Goal: Task Accomplishment & Management: Manage account settings

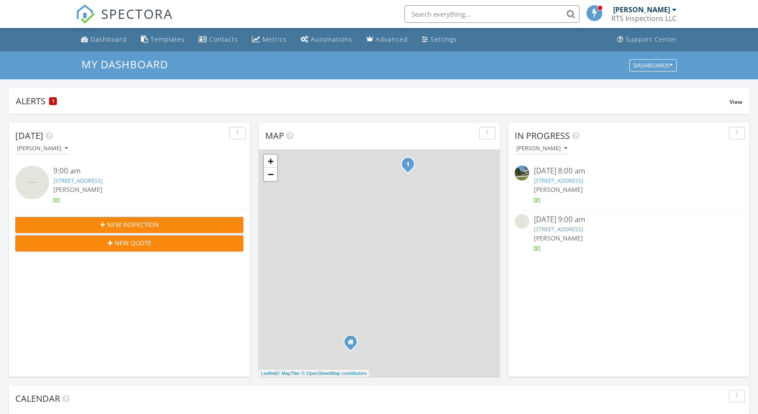
scroll to position [810, 771]
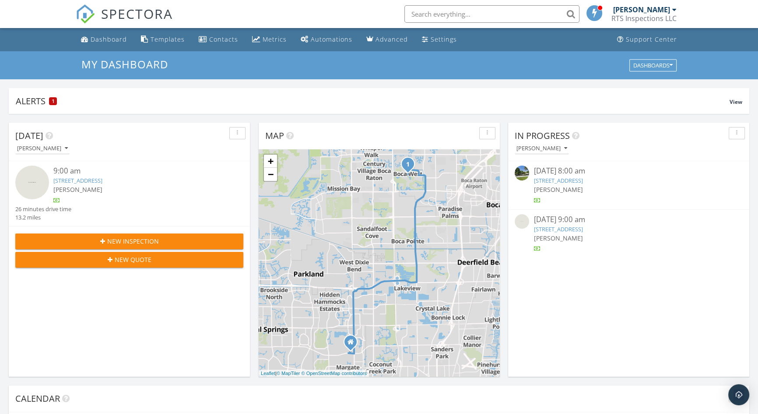
click at [556, 231] on link "[STREET_ADDRESS]" at bounding box center [558, 229] width 49 height 8
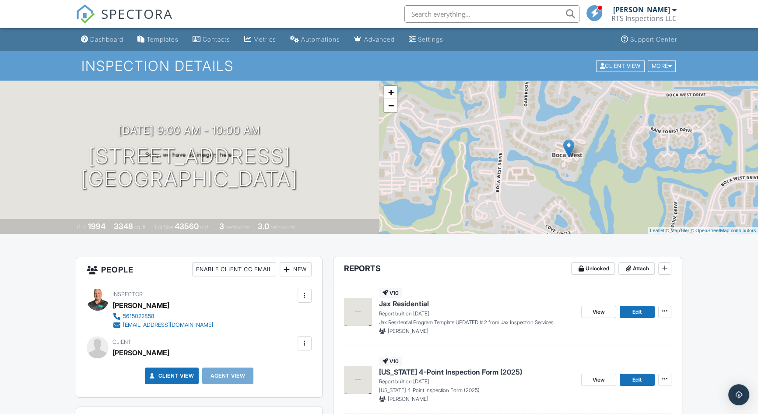
click at [358, 312] on img at bounding box center [358, 312] width 28 height 28
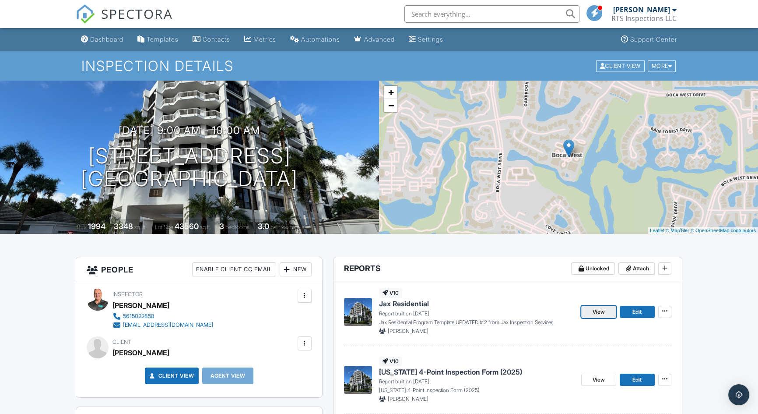
click at [592, 314] on link "View" at bounding box center [599, 312] width 35 height 12
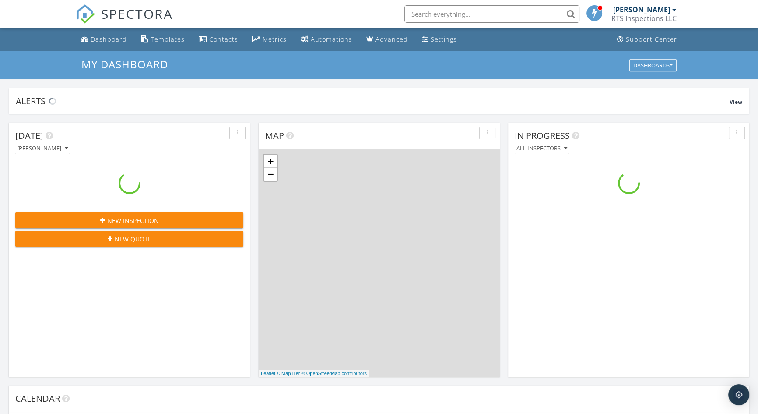
scroll to position [810, 771]
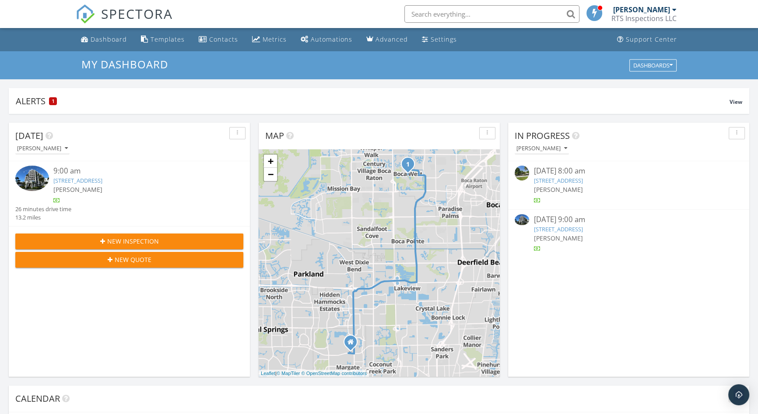
click at [557, 226] on link "[STREET_ADDRESS]" at bounding box center [558, 229] width 49 height 8
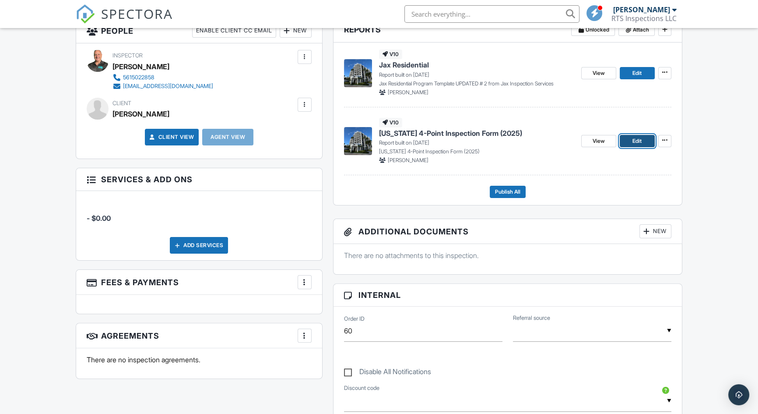
click at [634, 138] on span "Edit" at bounding box center [637, 141] width 9 height 9
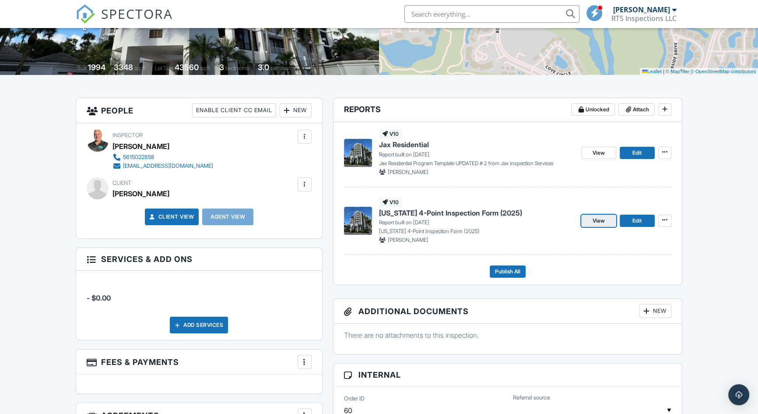
click at [599, 221] on span "View" at bounding box center [599, 220] width 12 height 9
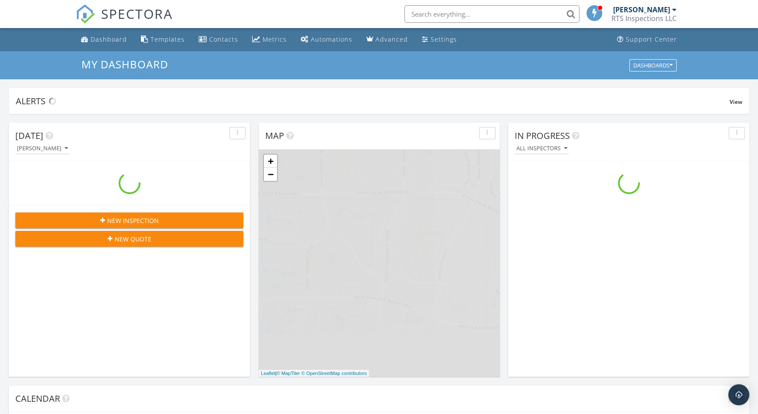
scroll to position [810, 771]
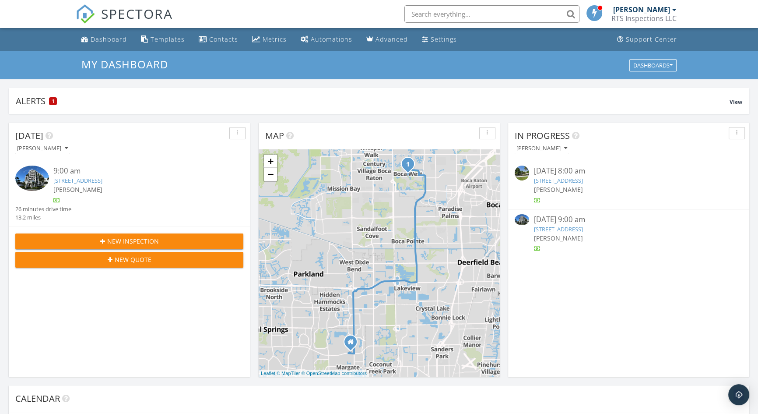
click at [82, 180] on link "[STREET_ADDRESS]" at bounding box center [77, 180] width 49 height 8
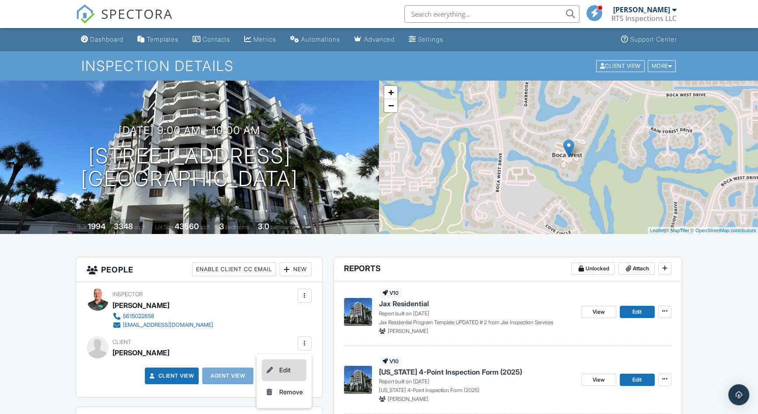
click at [289, 367] on li "Edit" at bounding box center [284, 370] width 45 height 22
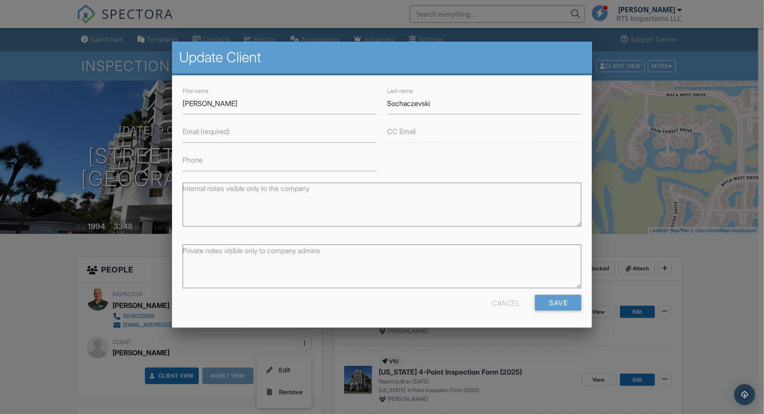
click at [193, 136] on label "Email (required)" at bounding box center [207, 132] width 48 height 10
click at [193, 136] on input "Email (required)" at bounding box center [280, 131] width 194 height 21
type input "rtsinspections+1@gmail.com"
click at [568, 299] on input "Save" at bounding box center [558, 303] width 46 height 16
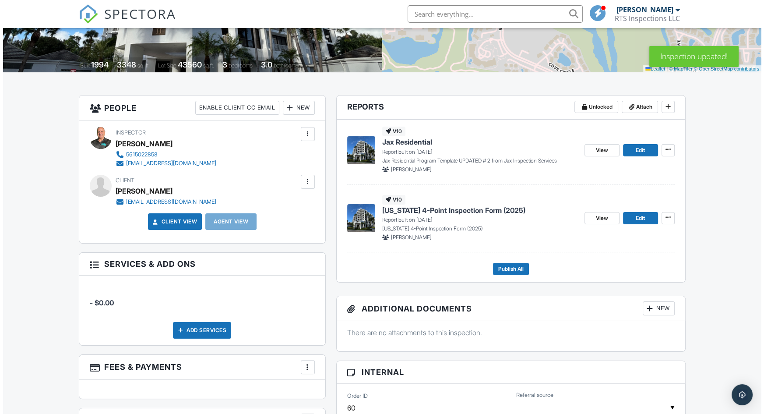
scroll to position [102, 0]
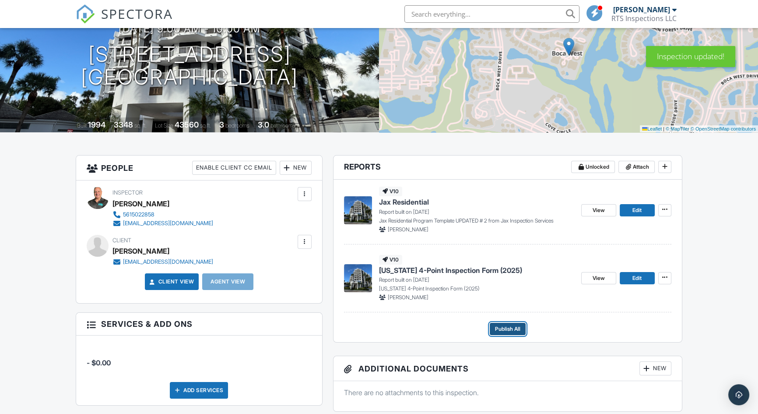
click at [510, 328] on span "Publish All" at bounding box center [507, 328] width 25 height 9
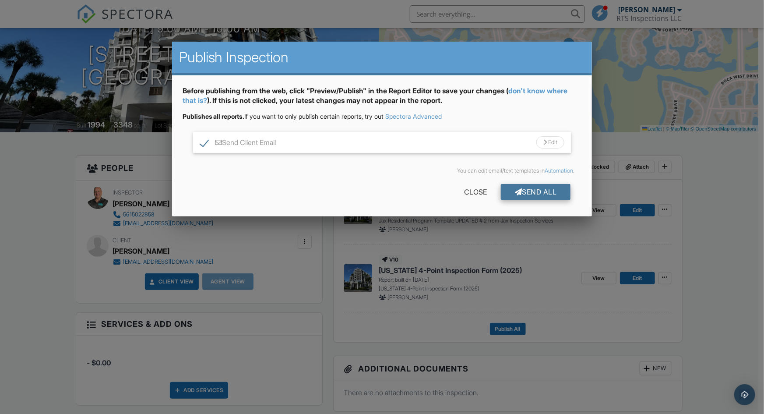
click at [543, 190] on div "Send All" at bounding box center [536, 192] width 70 height 16
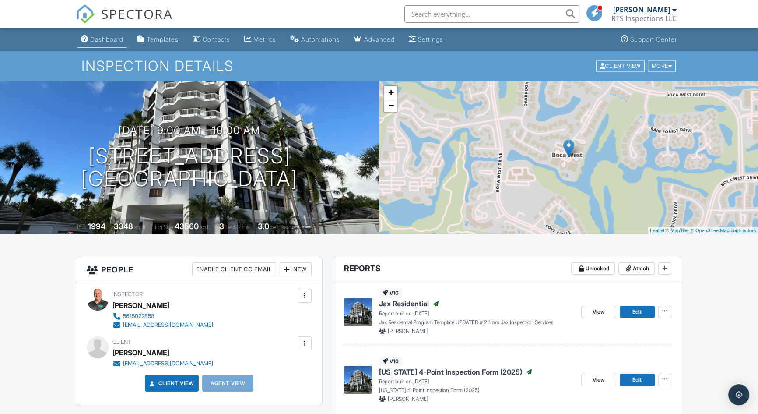
click at [105, 39] on div "Dashboard" at bounding box center [106, 38] width 33 height 7
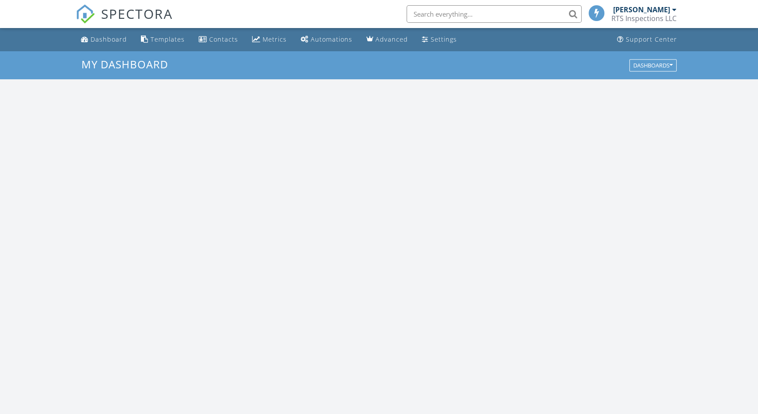
scroll to position [810, 771]
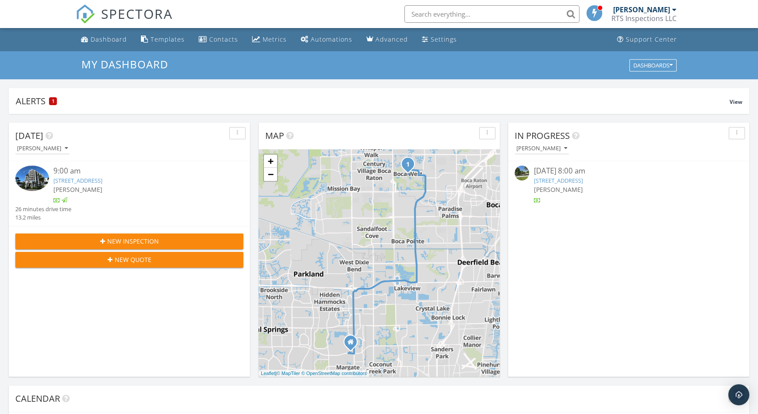
click at [575, 180] on link "[STREET_ADDRESS]" at bounding box center [558, 180] width 49 height 8
